Goal: Task Accomplishment & Management: Use online tool/utility

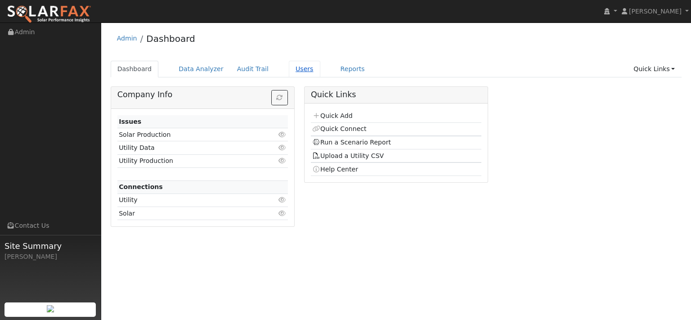
click at [320, 76] on link "Users" at bounding box center [304, 69] width 31 height 17
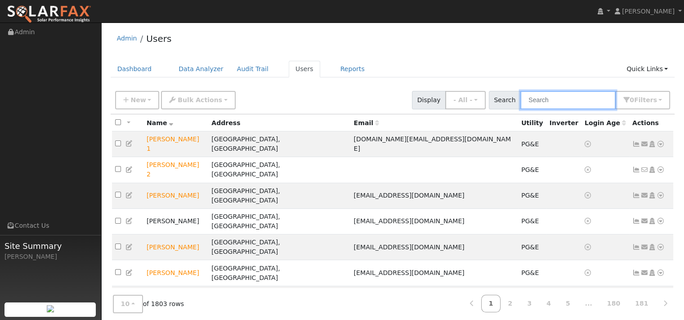
click at [520, 109] on input "text" at bounding box center [567, 100] width 95 height 18
paste input "[PERSON_NAME]"
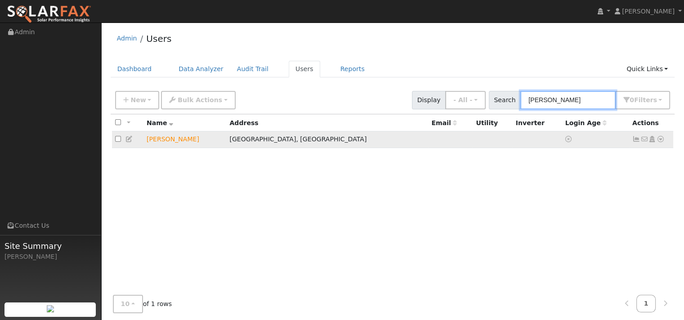
type input "[PERSON_NAME]"
click at [657, 142] on icon at bounding box center [661, 139] width 8 height 6
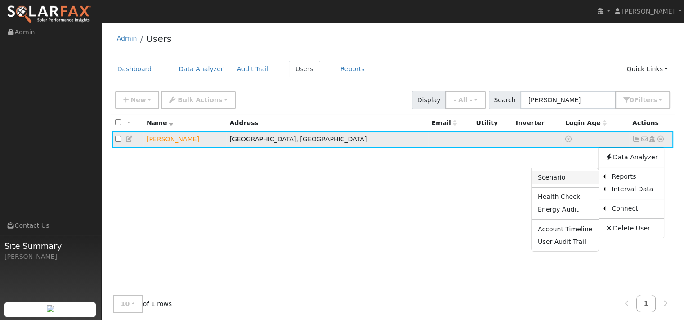
click at [541, 184] on link "Scenario" at bounding box center [565, 177] width 67 height 13
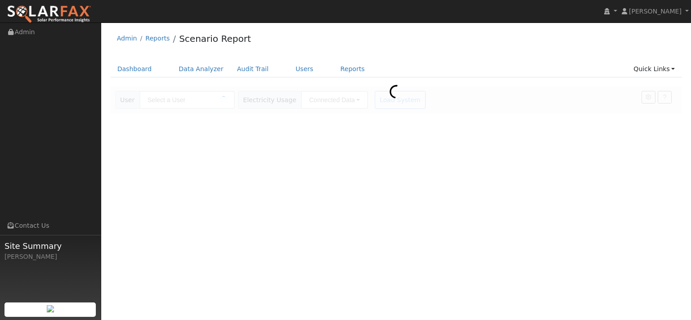
type input "[PERSON_NAME]"
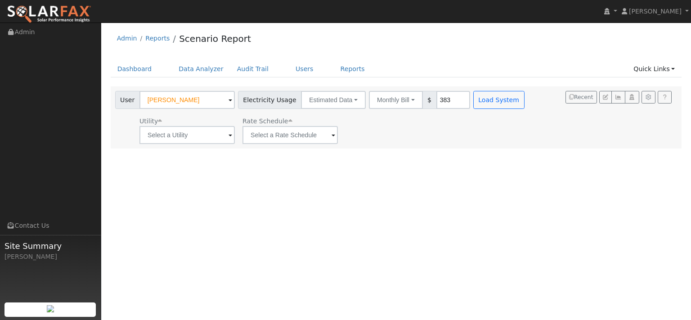
click at [437, 144] on div "Utility Rate Schedule" at bounding box center [320, 128] width 415 height 31
click at [207, 144] on input "text" at bounding box center [186, 135] width 95 height 18
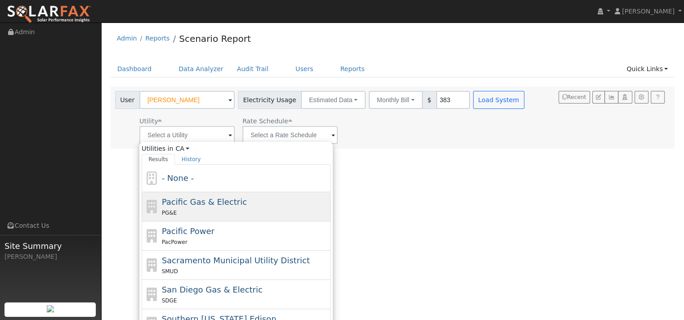
click at [187, 206] on span "Pacific Gas & Electric" at bounding box center [204, 201] width 85 height 9
type input "Pacific Gas & Electric"
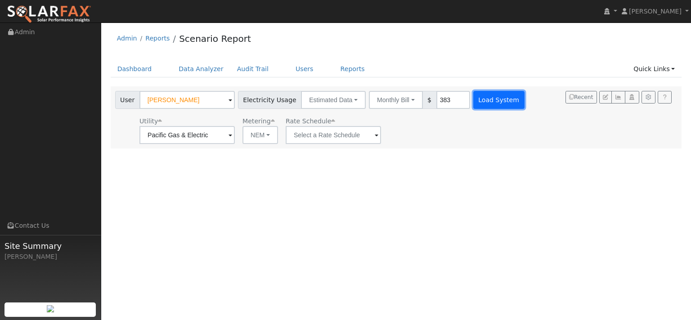
click at [524, 109] on button "Load System" at bounding box center [498, 100] width 51 height 18
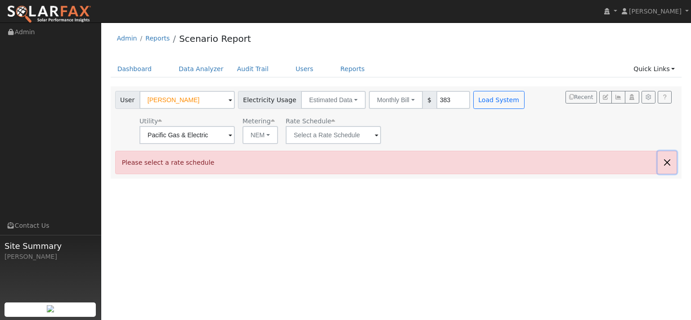
click at [660, 173] on button "button" at bounding box center [667, 162] width 19 height 22
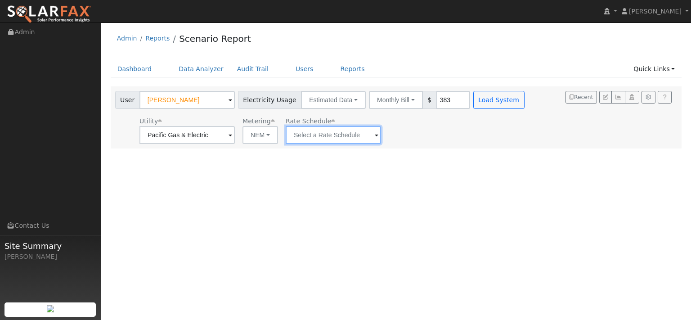
click at [381, 144] on input "text" at bounding box center [333, 135] width 95 height 18
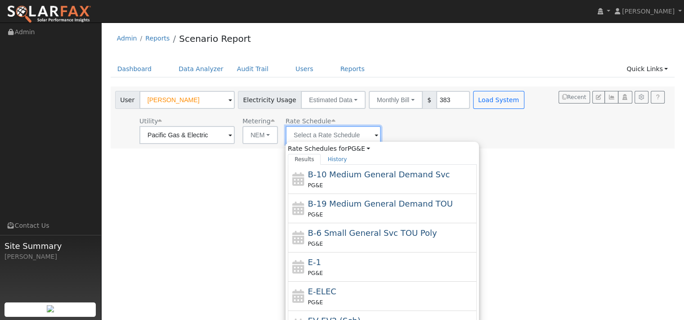
scroll to position [90, 0]
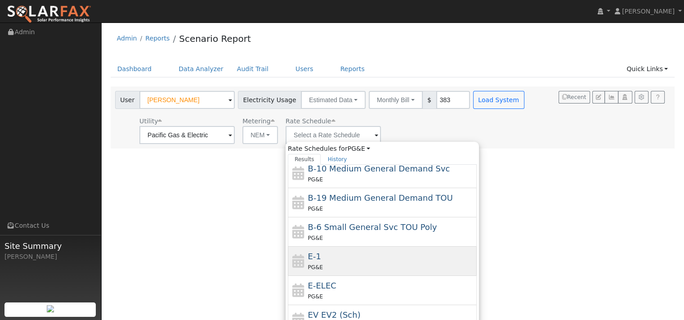
click at [357, 272] on div "E-1 PG&E" at bounding box center [391, 261] width 167 height 22
type input "E-1"
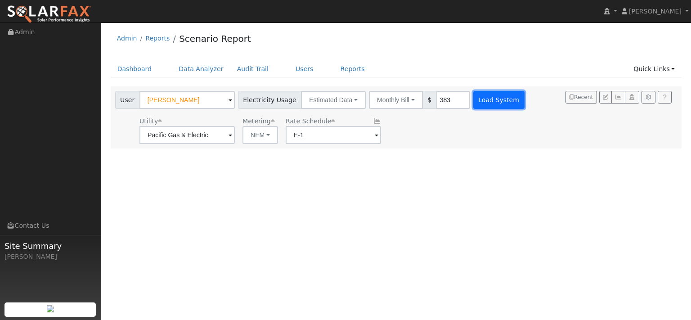
click at [524, 109] on button "Load System" at bounding box center [498, 100] width 51 height 18
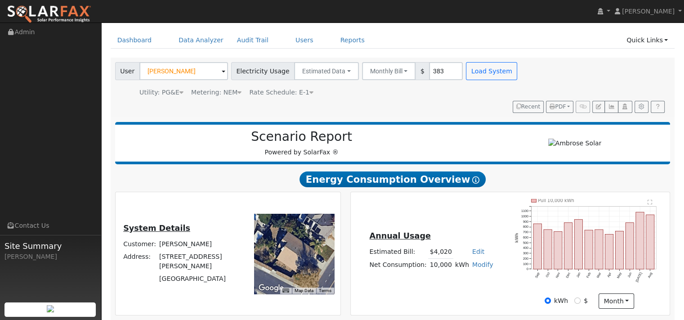
type input "0"
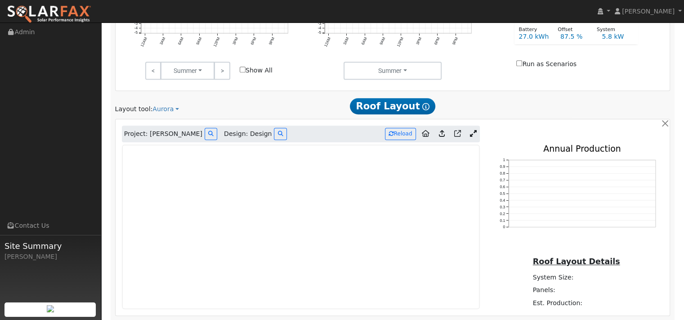
scroll to position [450, 0]
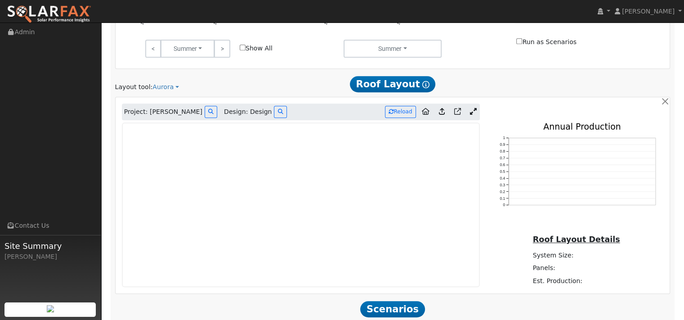
click at [470, 115] on icon at bounding box center [473, 111] width 7 height 7
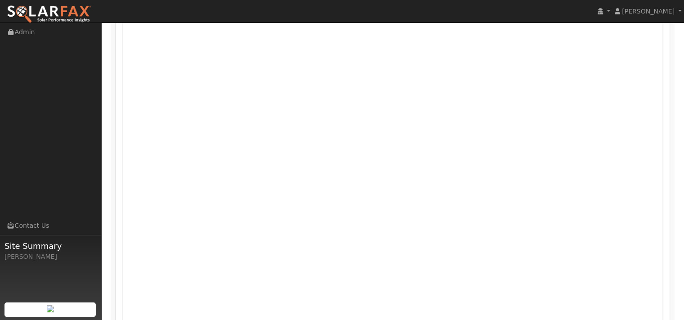
scroll to position [495, 0]
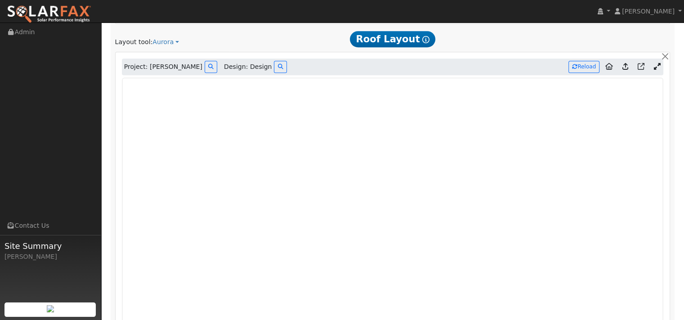
click at [622, 70] on icon at bounding box center [625, 66] width 6 height 7
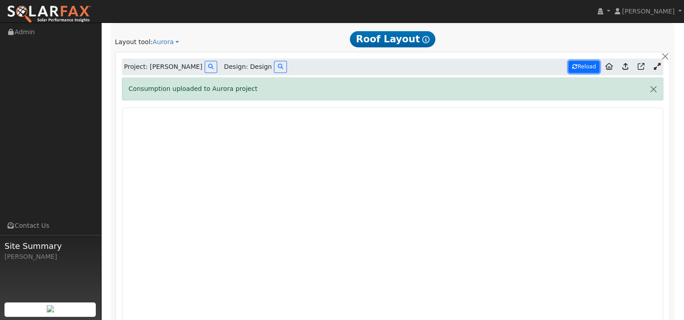
click at [582, 73] on button "Reload" at bounding box center [583, 67] width 31 height 12
click at [644, 100] on button "button" at bounding box center [653, 89] width 19 height 22
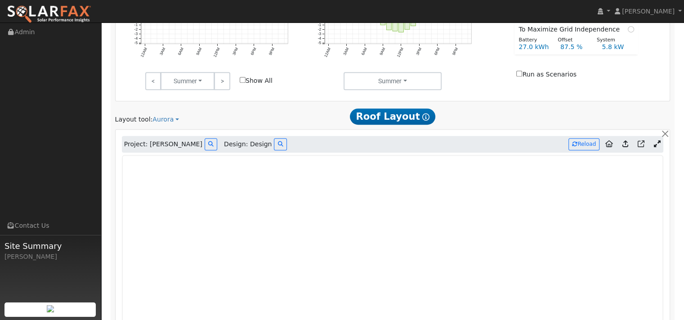
scroll to position [414, 0]
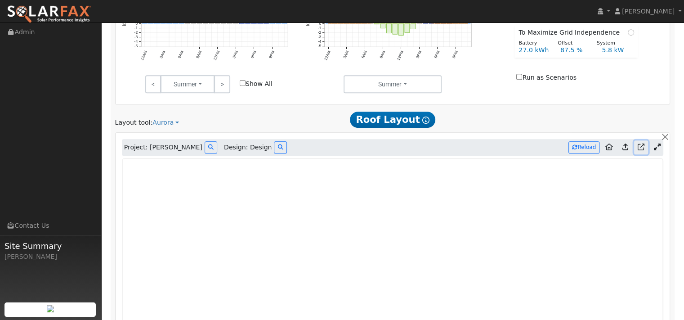
click at [638, 150] on icon at bounding box center [641, 146] width 7 height 7
